Goal: Information Seeking & Learning: Learn about a topic

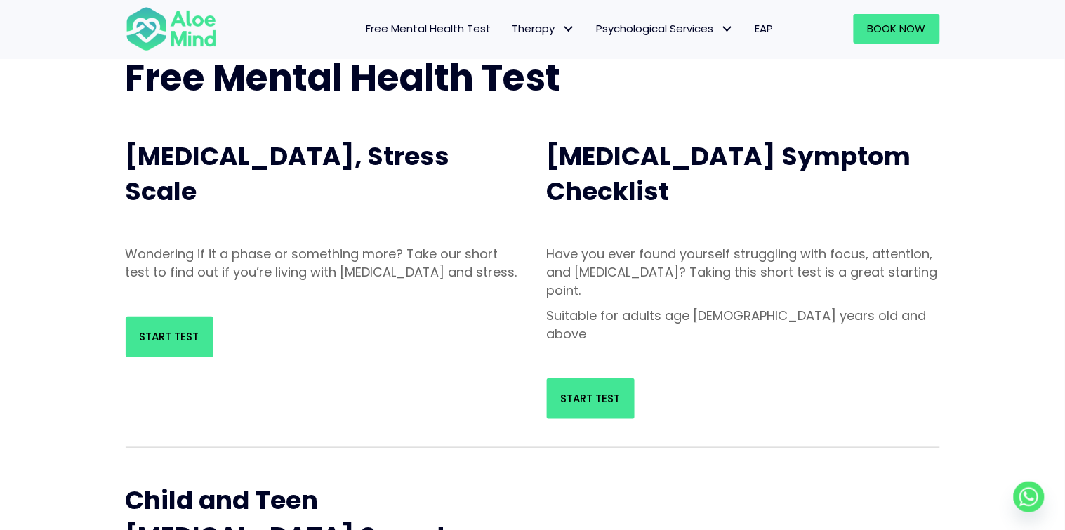
scroll to position [96, 0]
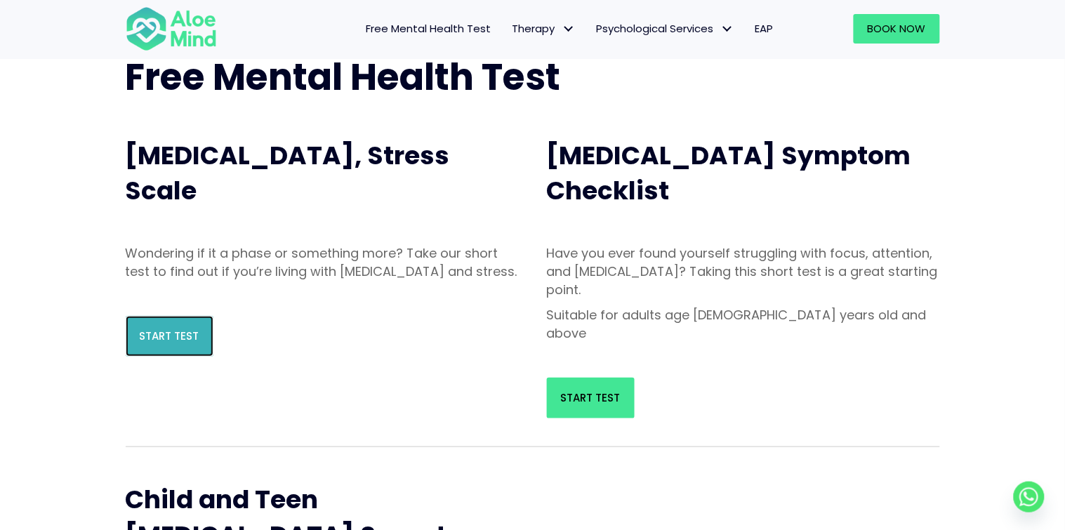
click at [171, 343] on span "Start Test" at bounding box center [170, 335] width 60 height 15
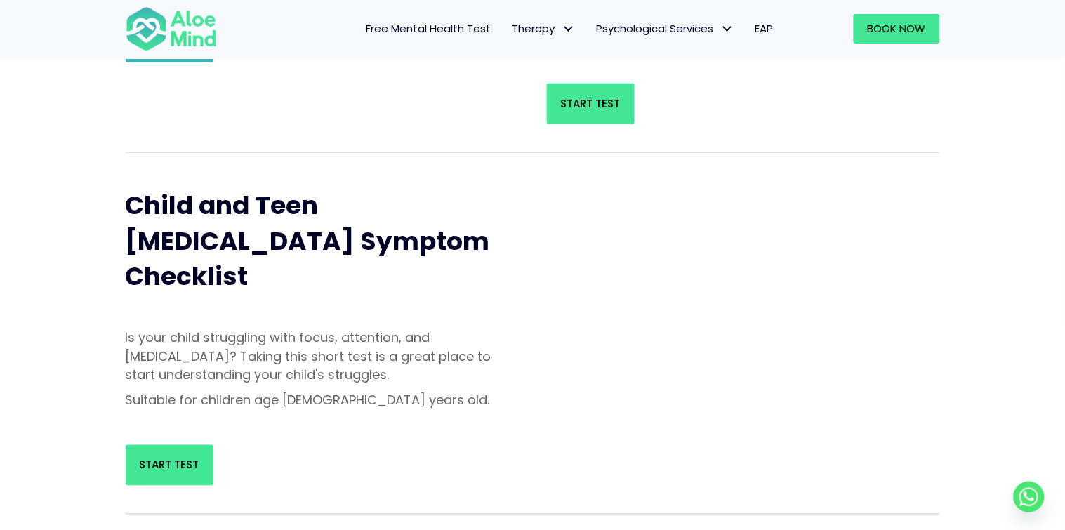
scroll to position [413, 0]
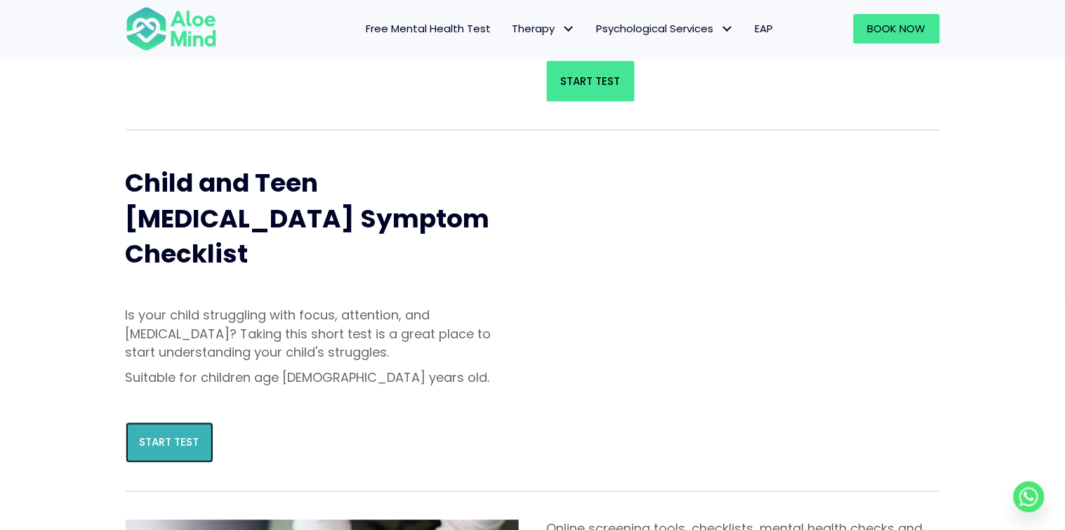
click at [174, 435] on span "Start Test" at bounding box center [170, 442] width 60 height 15
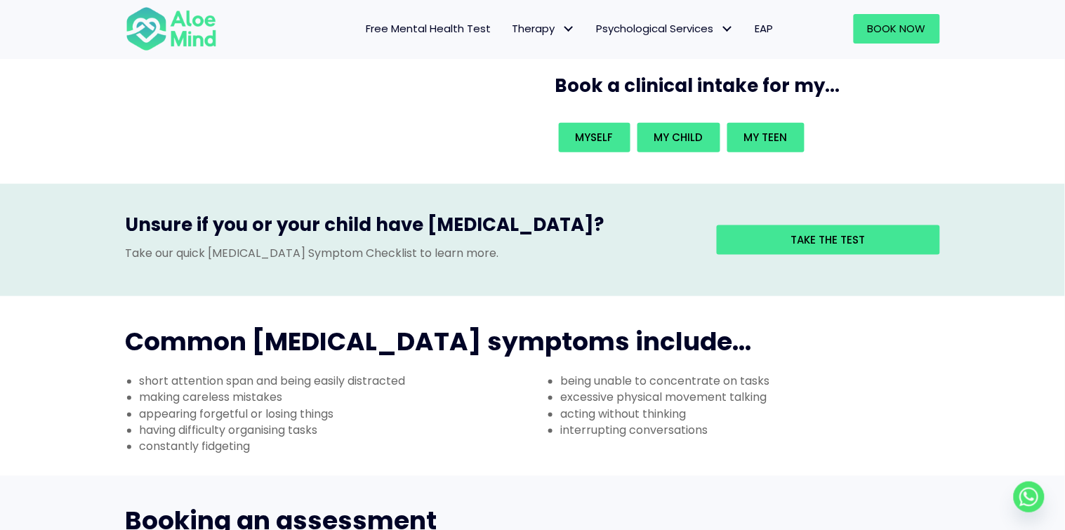
scroll to position [298, 0]
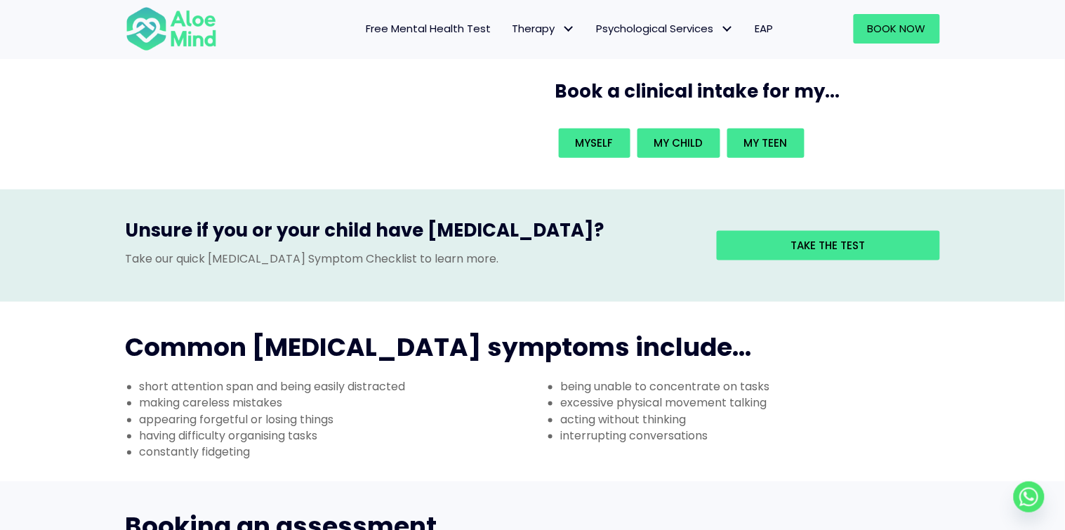
click at [477, 395] on li "making careless mistakes" at bounding box center [336, 403] width 393 height 16
click at [403, 395] on li "making careless mistakes" at bounding box center [336, 403] width 393 height 16
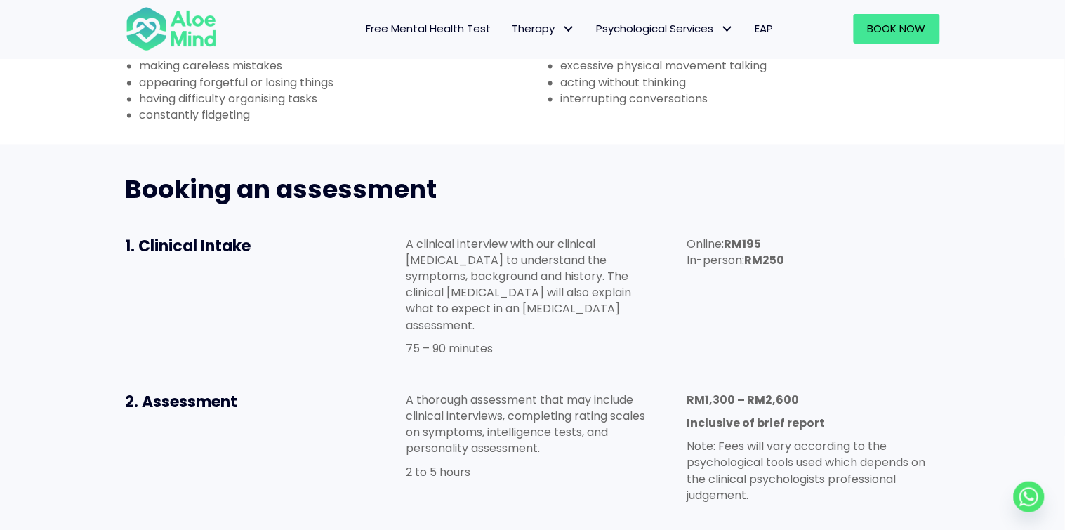
scroll to position [636, 0]
